Goal: Information Seeking & Learning: Learn about a topic

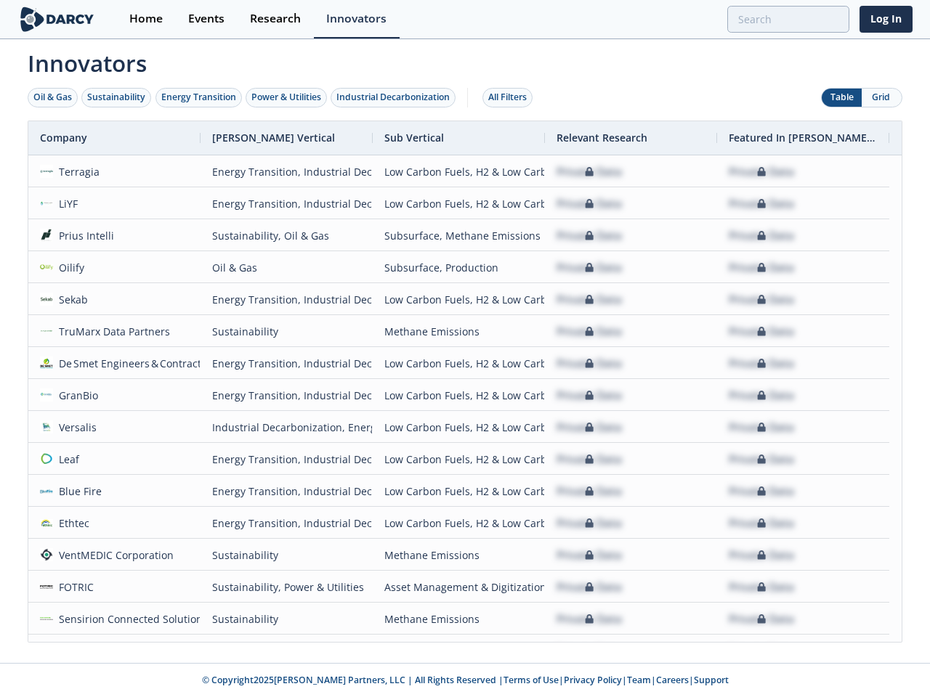
click at [53, 97] on div "Oil & Gas" at bounding box center [52, 97] width 38 height 13
click at [117, 97] on div "Sustainability" at bounding box center [116, 97] width 58 height 13
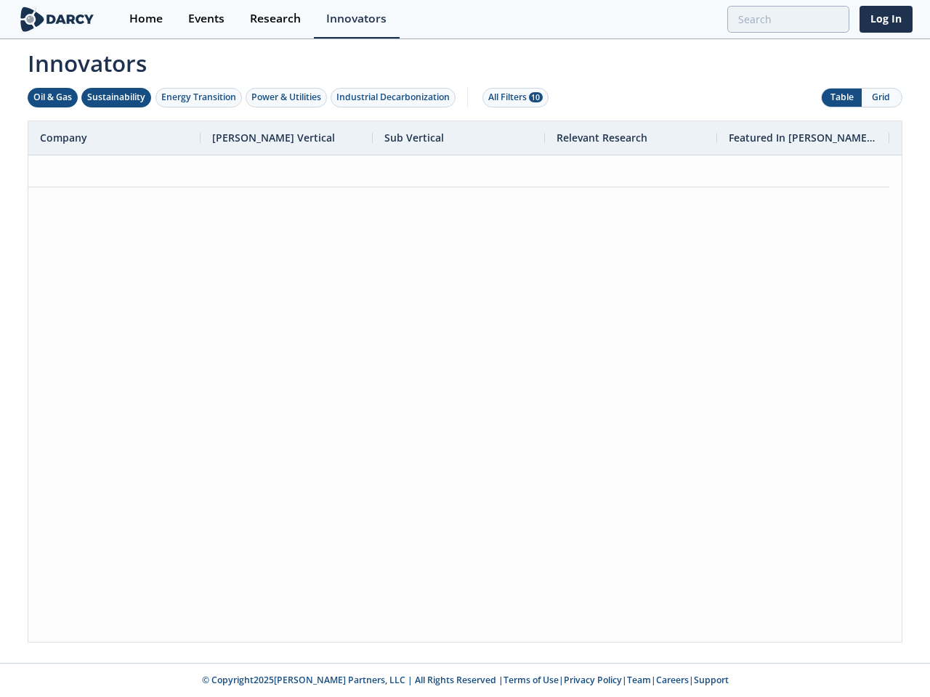
click at [199, 97] on div "Energy Transition" at bounding box center [198, 97] width 75 height 13
click at [288, 97] on div "Power & Utilities" at bounding box center [286, 97] width 70 height 13
click at [396, 97] on div "Industrial Decarbonization" at bounding box center [392, 97] width 113 height 13
